Goal: Information Seeking & Learning: Learn about a topic

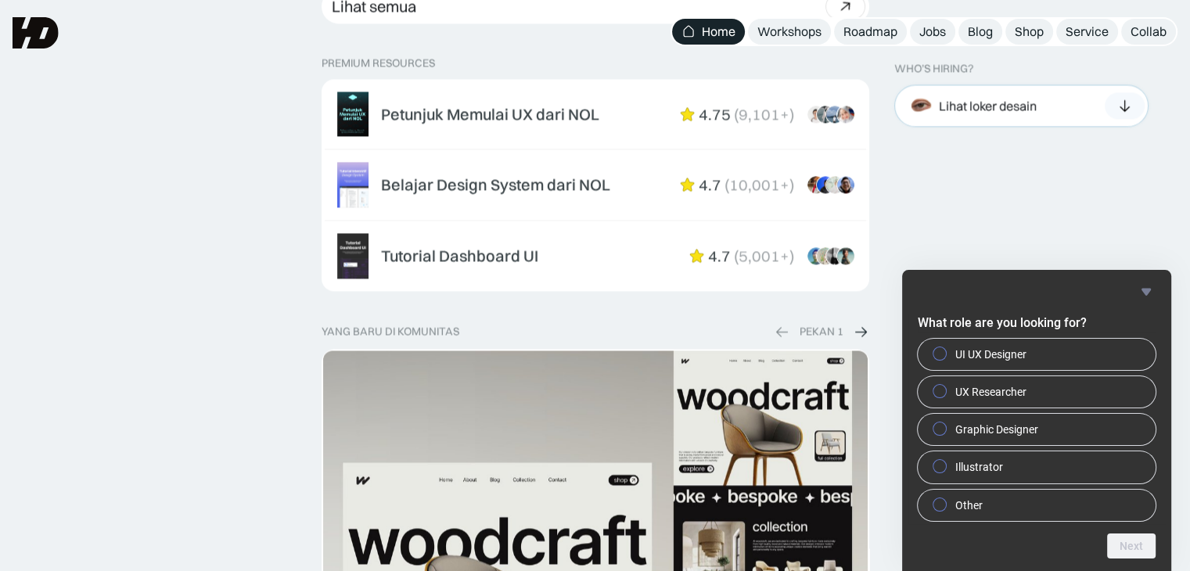
scroll to position [2452, 0]
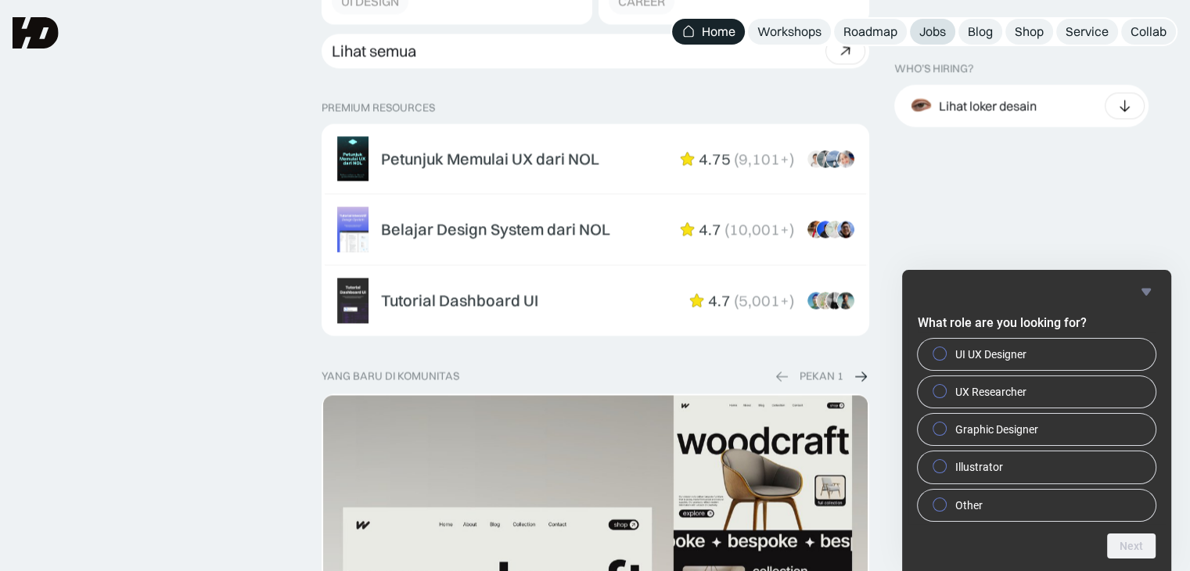
click at [927, 34] on div "Jobs" at bounding box center [933, 31] width 27 height 16
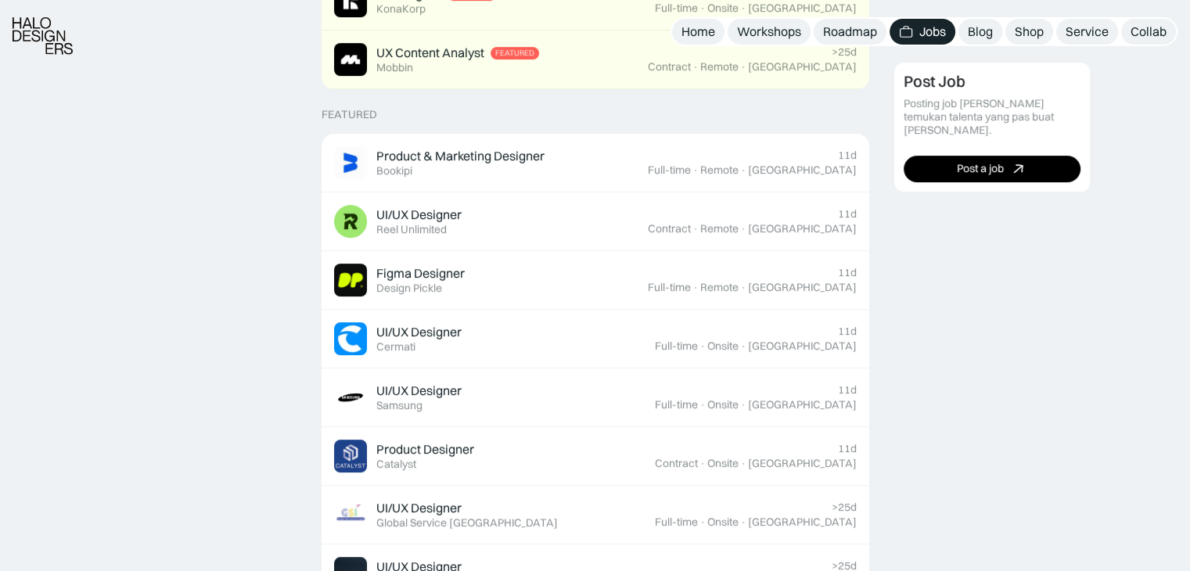
scroll to position [574, 0]
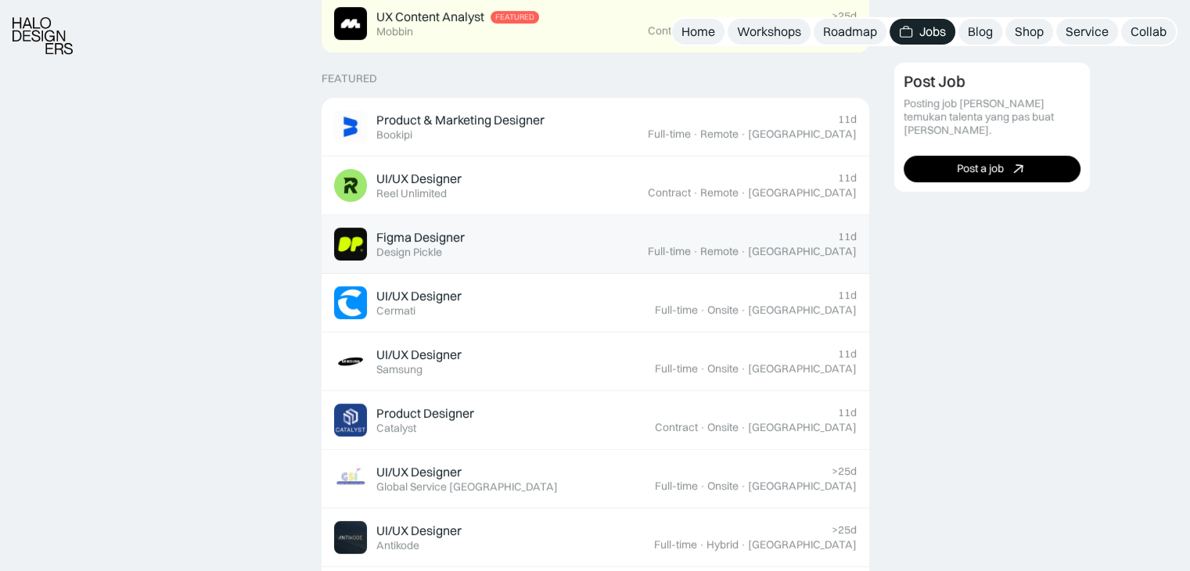
click at [473, 232] on div "Figma Designer Featured Design Pickle" at bounding box center [491, 244] width 314 height 33
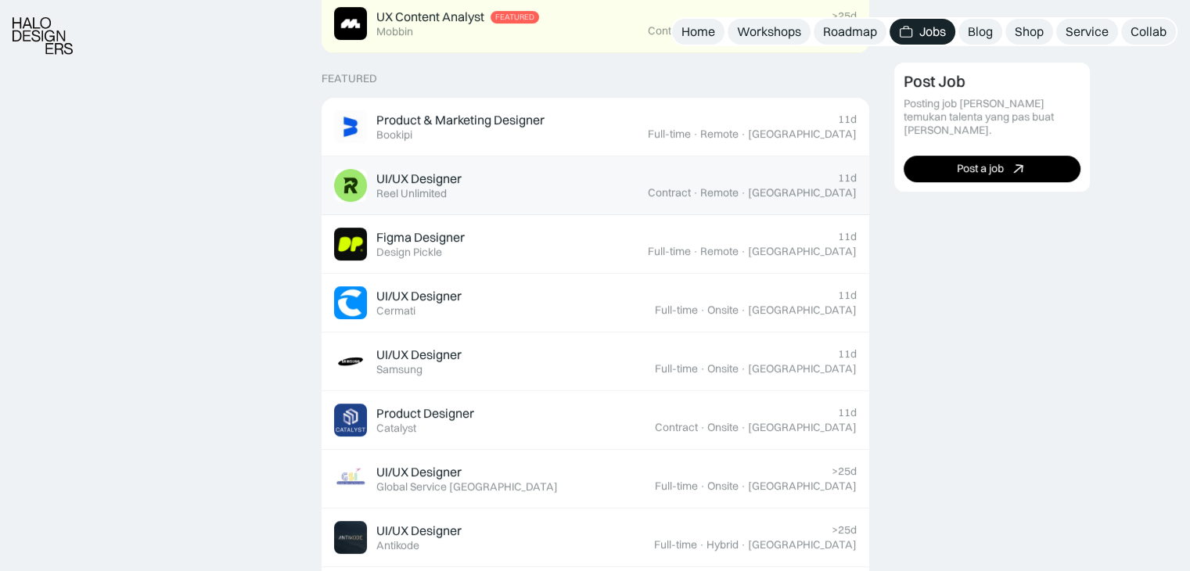
click at [489, 200] on div "UI/UX Designer Featured Reel Unlimited" at bounding box center [491, 185] width 314 height 33
click at [498, 169] on div "UI/UX Designer Featured Reel Unlimited" at bounding box center [491, 185] width 314 height 33
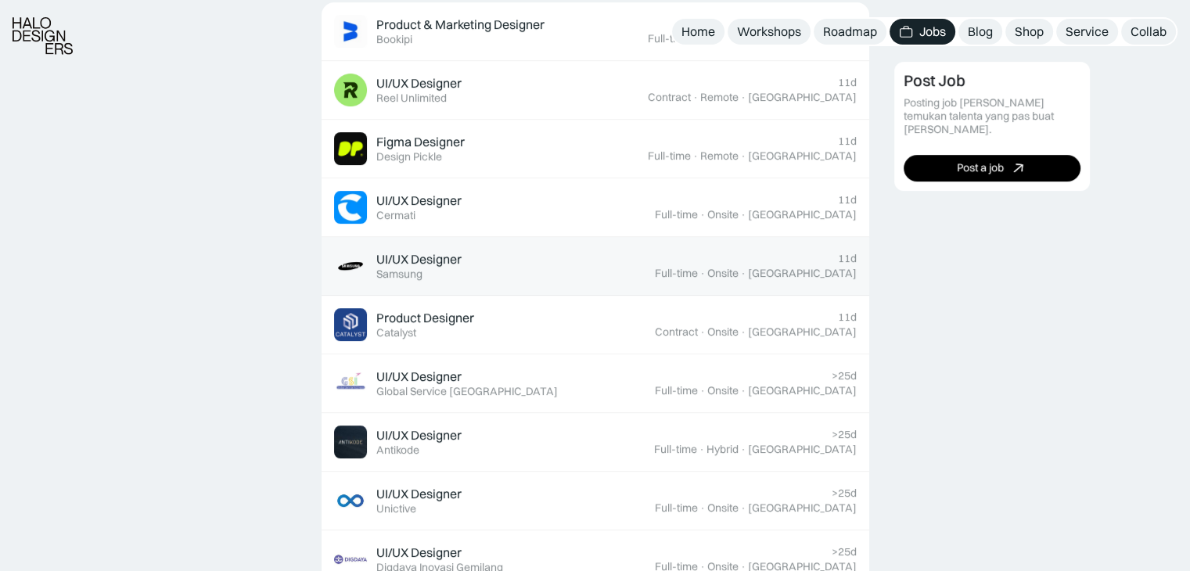
scroll to position [678, 0]
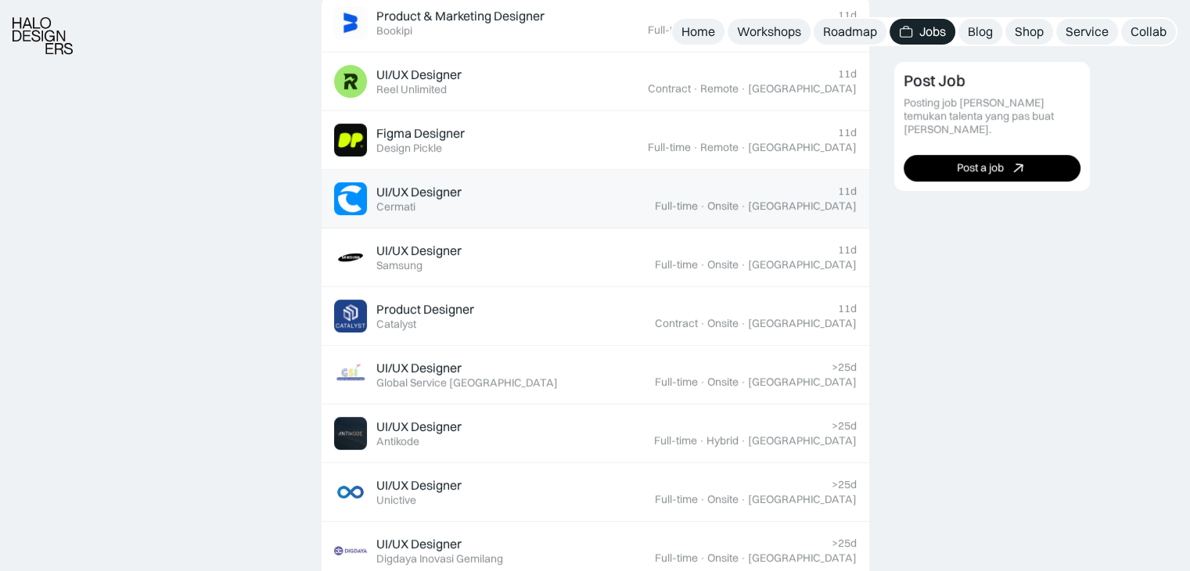
click at [448, 204] on div "UI/UX Designer Featured Cermati" at bounding box center [418, 199] width 85 height 30
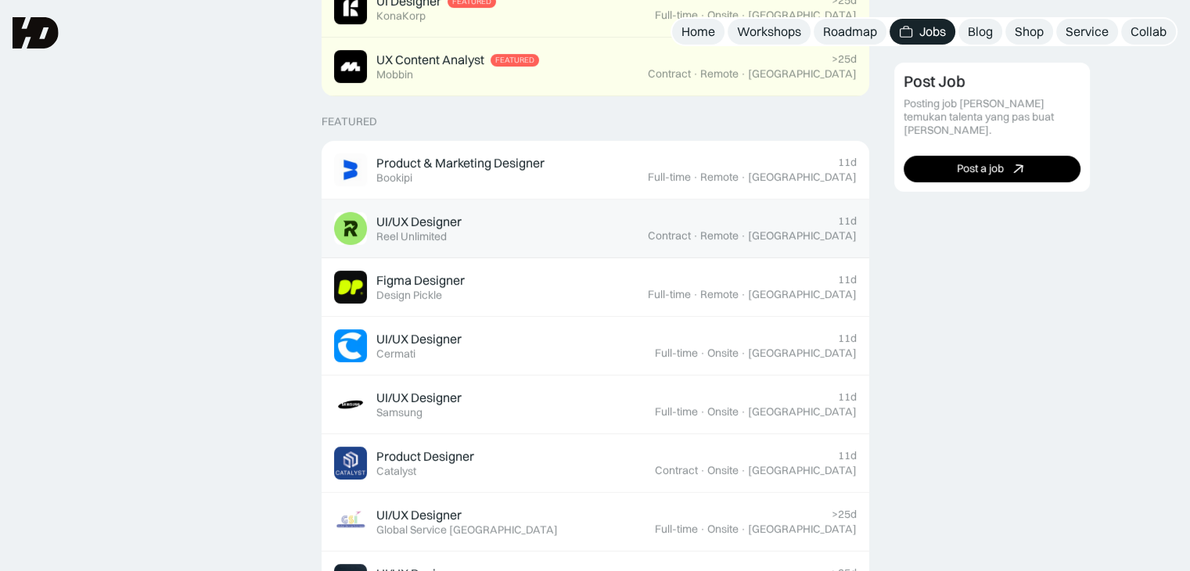
scroll to position [529, 0]
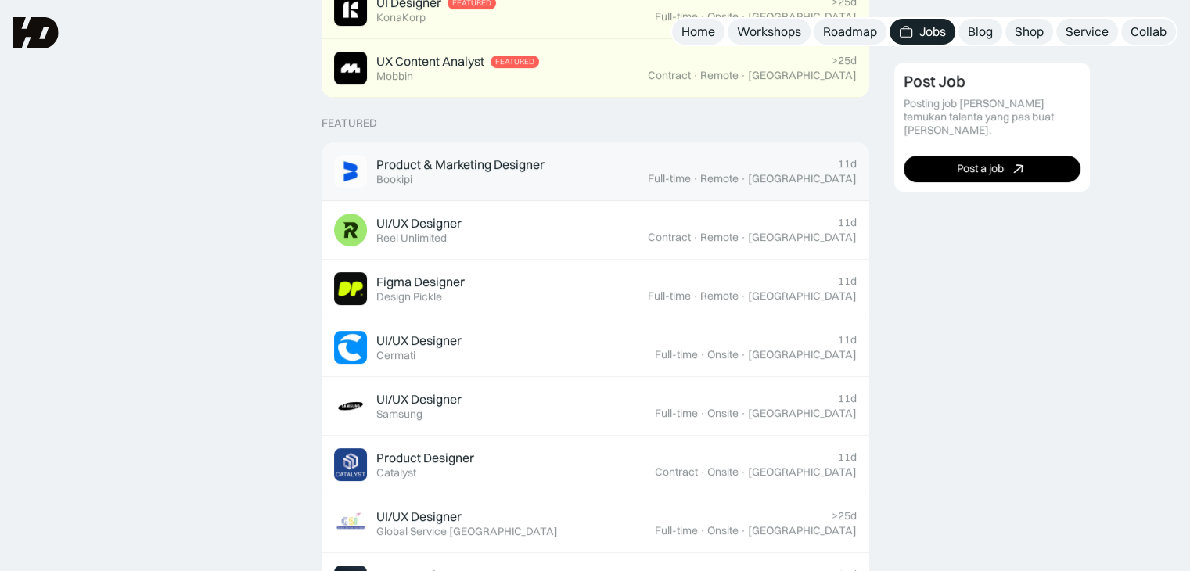
click at [613, 185] on div "Product & Marketing Designer Featured Bookipi" at bounding box center [491, 171] width 314 height 33
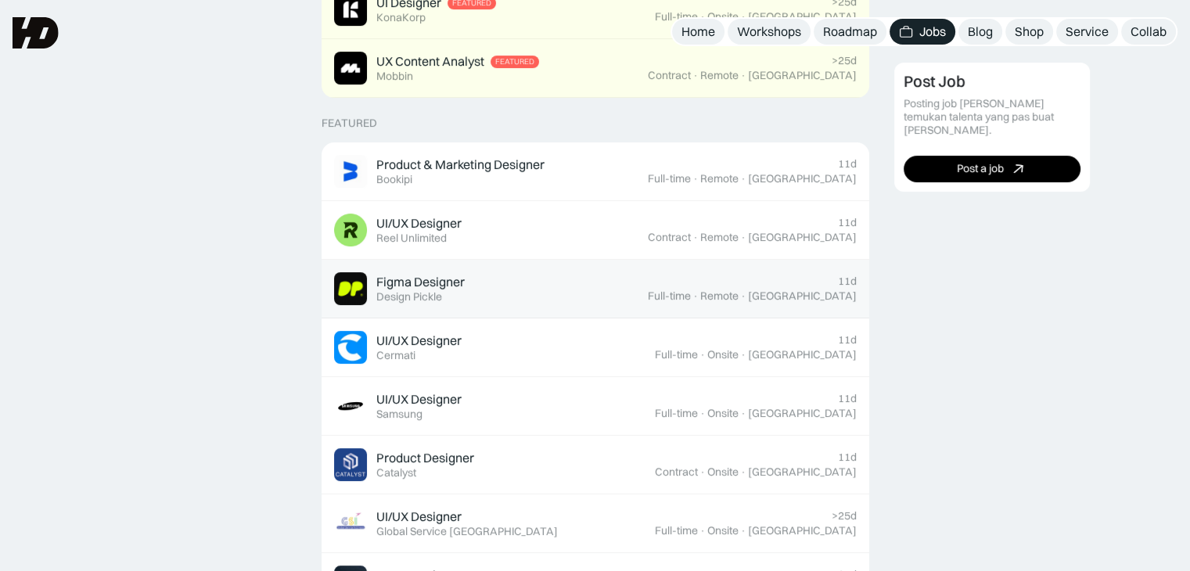
click at [479, 311] on link "Figma Designer Featured Design Pickle 11d Full-time · Remote · [GEOGRAPHIC_DATA]" at bounding box center [596, 289] width 548 height 59
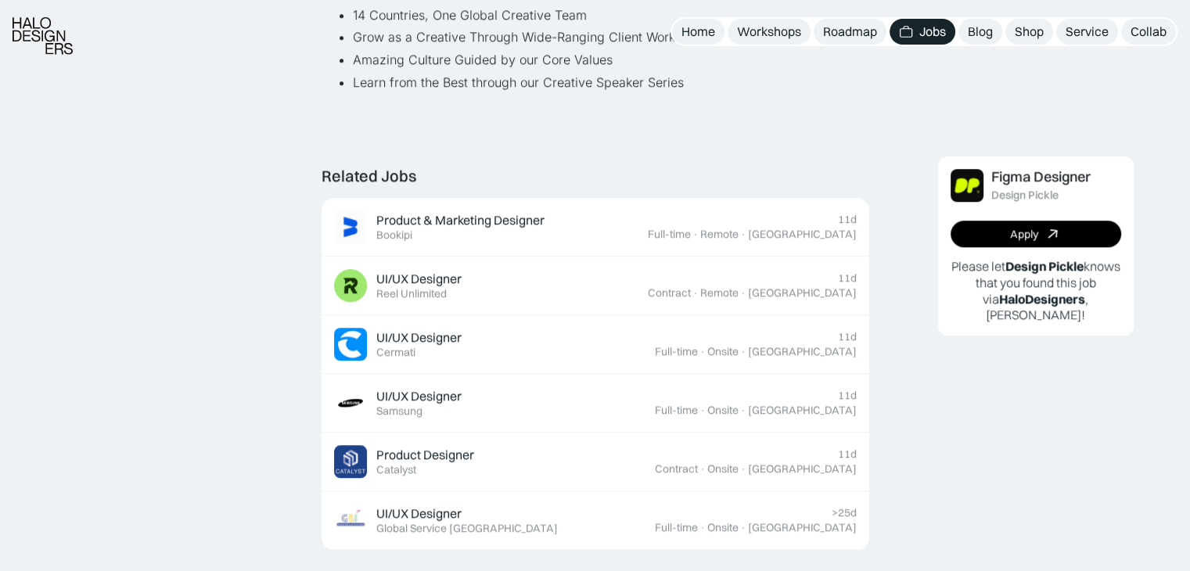
scroll to position [1304, 0]
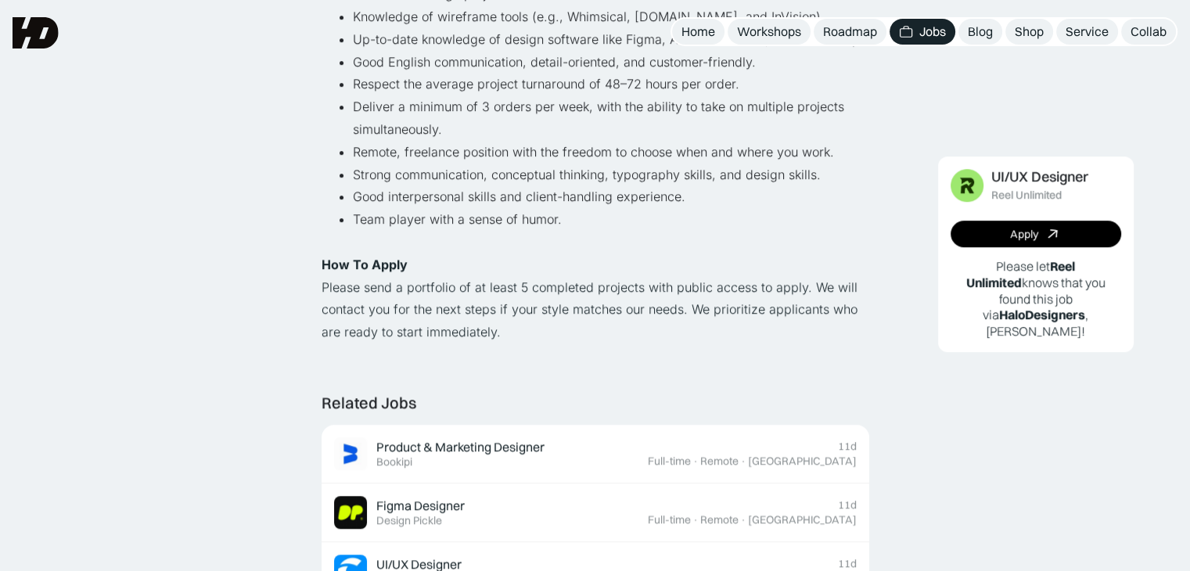
scroll to position [1033, 0]
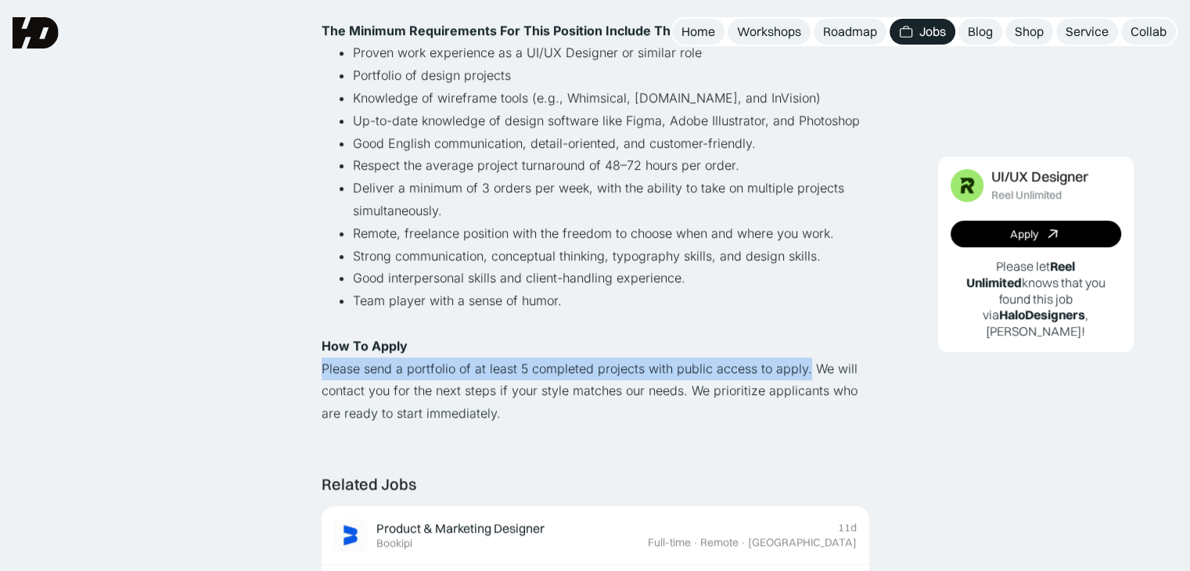
drag, startPoint x: 804, startPoint y: 370, endPoint x: 315, endPoint y: 369, distance: 489.1
click at [315, 369] on div "Lihat semua job UI/UX Designer Reel Unlimited Contract · Remote · [GEOGRAPHIC_D…" at bounding box center [595, 292] width 1190 height 2651
copy p "Please send a portfolio of at least 5 completed projects with public access to …"
click at [583, 368] on p "Please send a portfolio of at least 5 completed projects with public access to …" at bounding box center [596, 391] width 548 height 67
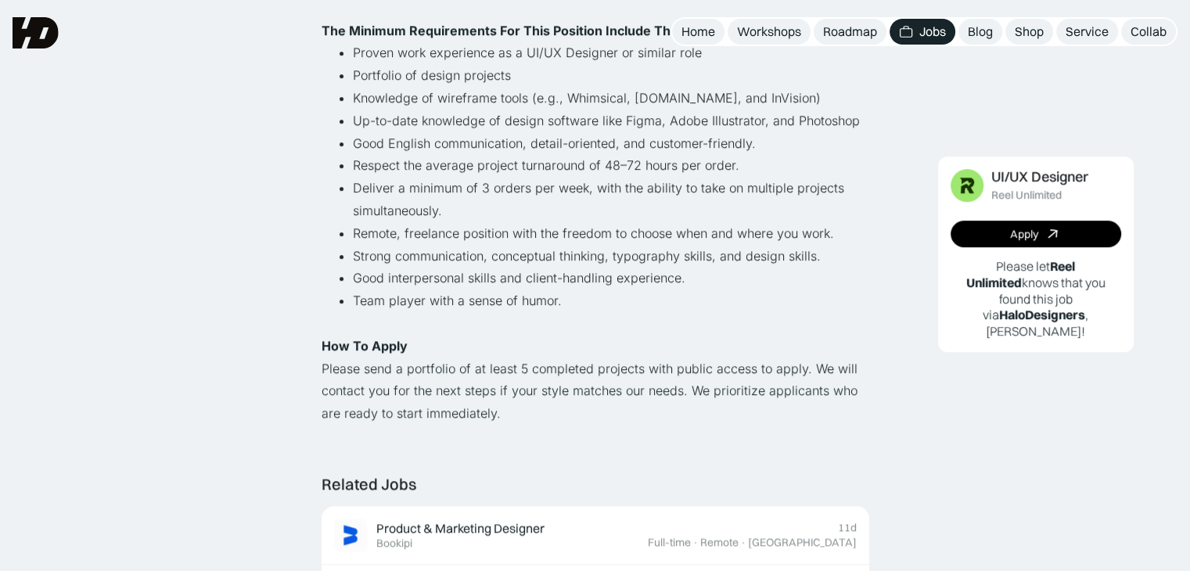
click at [629, 407] on p "Please send a portfolio of at least 5 completed projects with public access to …" at bounding box center [596, 391] width 548 height 67
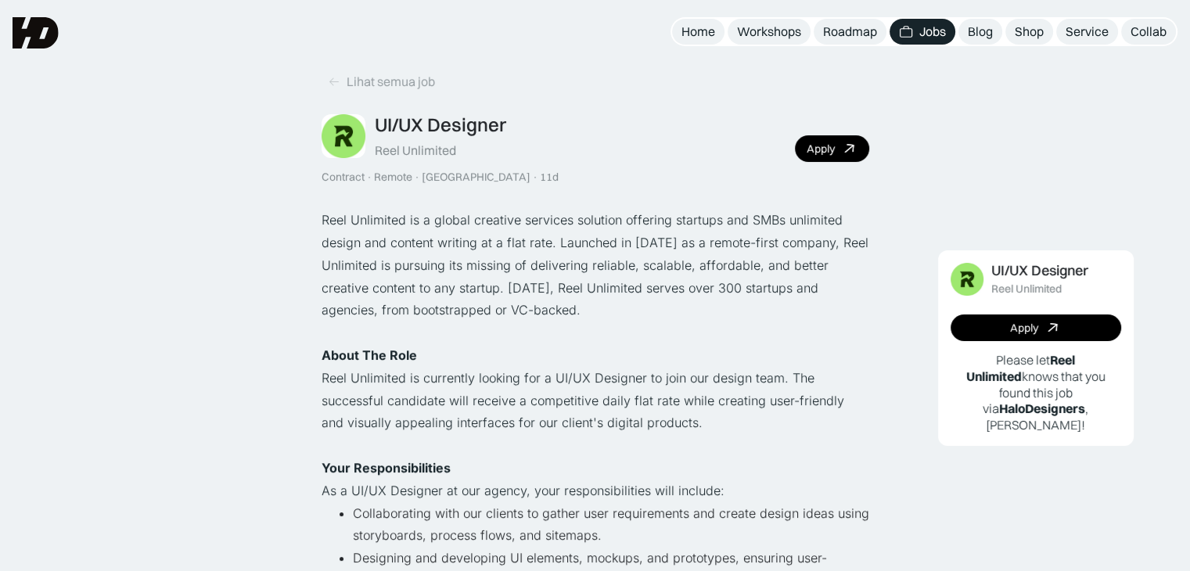
scroll to position [0, 0]
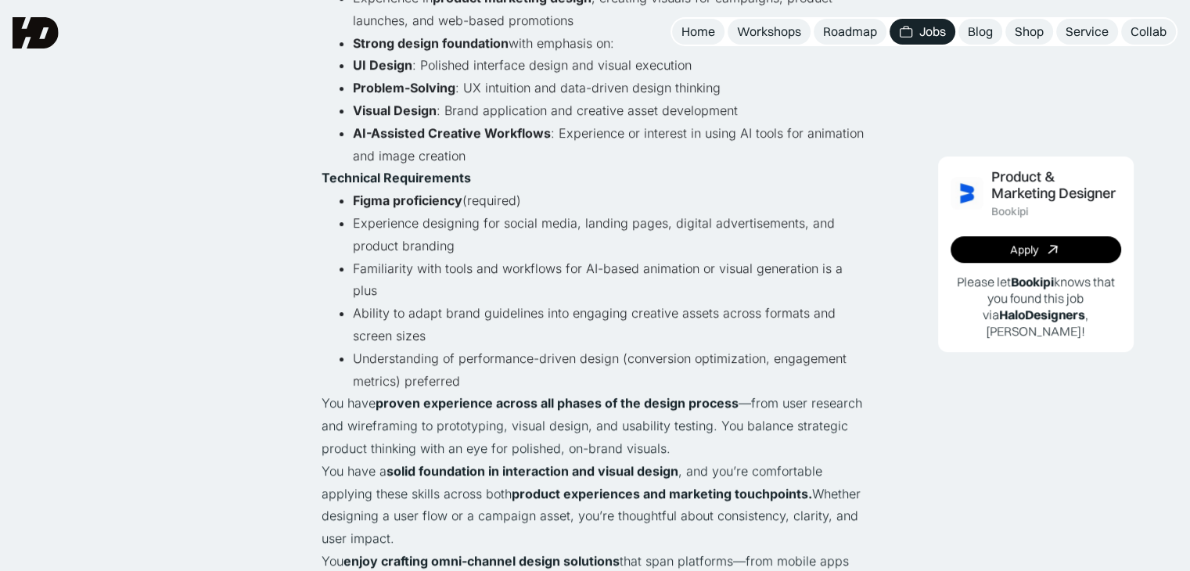
scroll to position [887, 0]
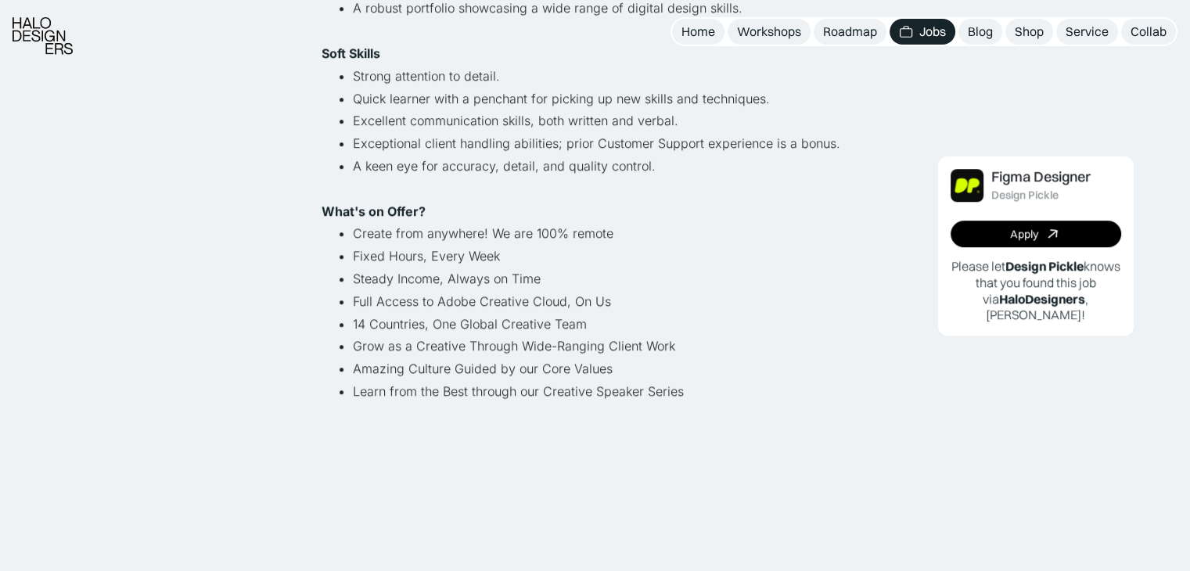
scroll to position [991, 0]
